Goal: Task Accomplishment & Management: Use online tool/utility

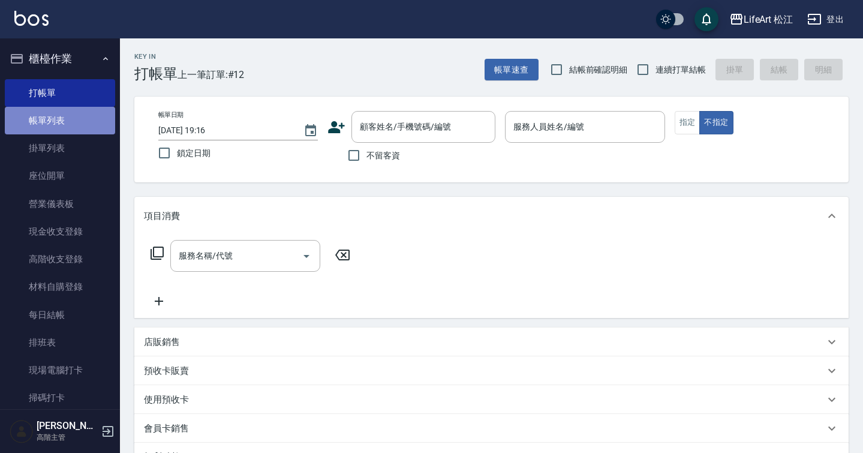
click at [76, 117] on link "帳單列表" at bounding box center [60, 121] width 110 height 28
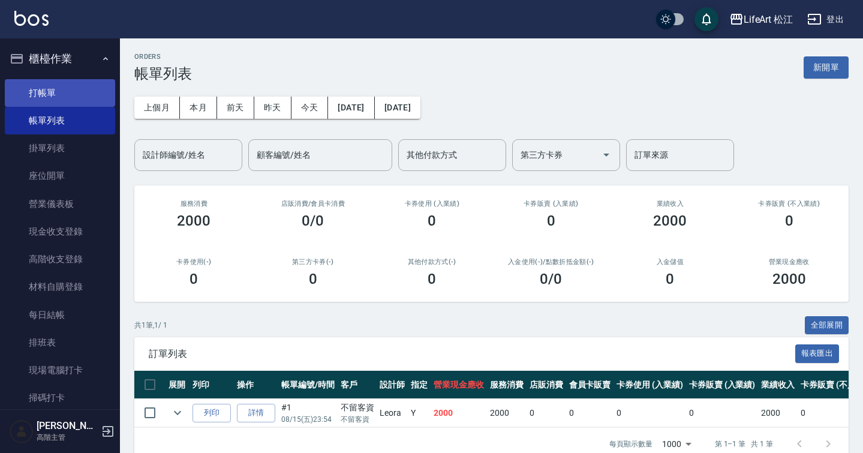
click at [60, 92] on link "打帳單" at bounding box center [60, 93] width 110 height 28
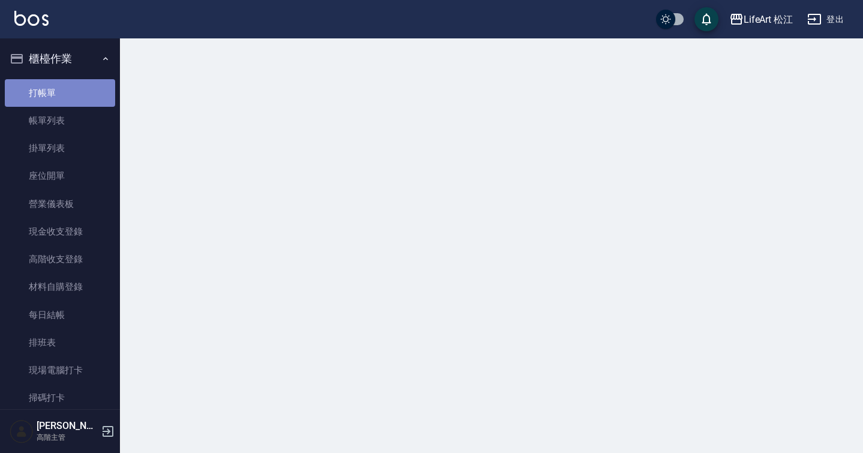
click at [60, 92] on link "打帳單" at bounding box center [60, 93] width 110 height 28
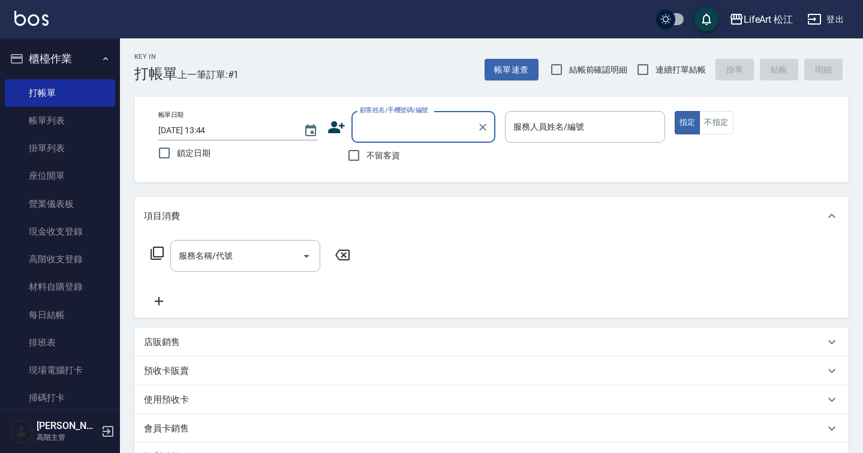
click at [416, 59] on div "Key In 打帳單 上一筆訂單:#1 帳單速查 結帳前確認明細 連續打單結帳 掛單 結帳 明細" at bounding box center [484, 60] width 729 height 44
